Goal: Task Accomplishment & Management: Use online tool/utility

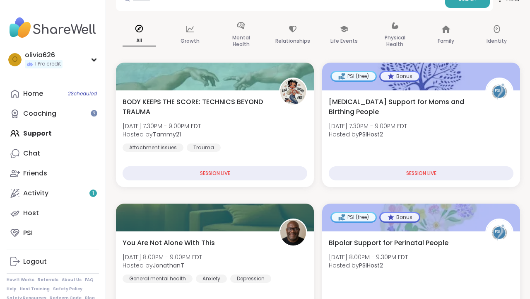
scroll to position [114, 0]
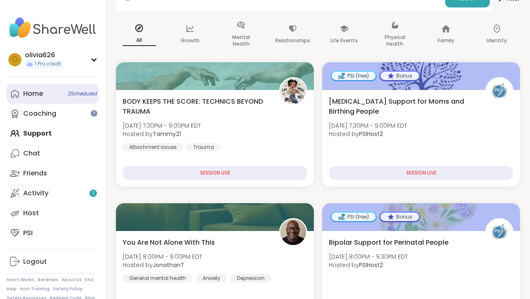
click at [57, 98] on link "Home 2 Scheduled" at bounding box center [53, 94] width 92 height 20
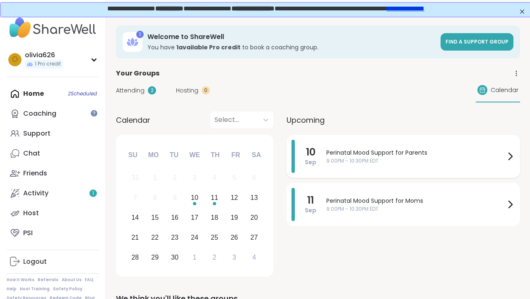
click at [355, 158] on span "9:00PM - 10:30PM EDT" at bounding box center [416, 160] width 179 height 7
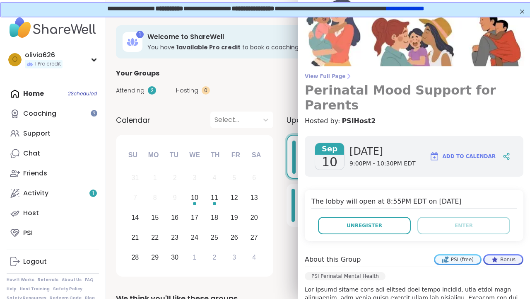
click at [328, 75] on span "View Full Page" at bounding box center [414, 76] width 219 height 7
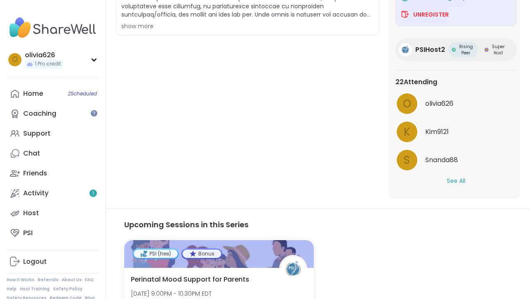
scroll to position [208, 0]
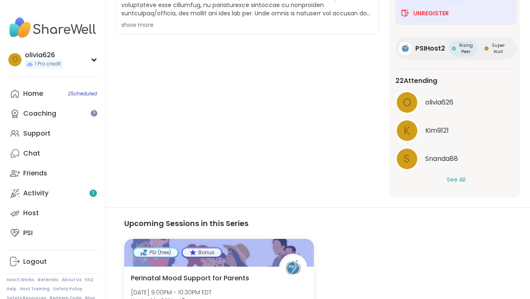
click at [442, 179] on button "See All" at bounding box center [456, 179] width 19 height 9
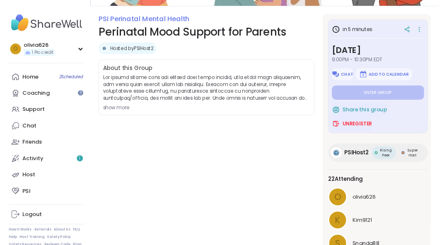
scroll to position [101, 0]
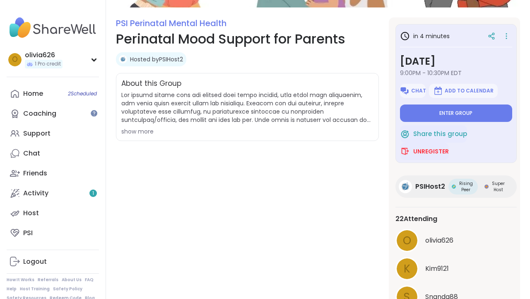
click at [442, 117] on button "Enter group" at bounding box center [456, 112] width 112 height 17
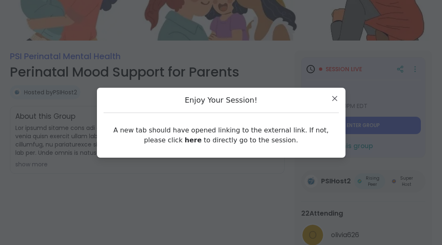
scroll to position [121, 0]
